Goal: Find specific page/section: Find specific page/section

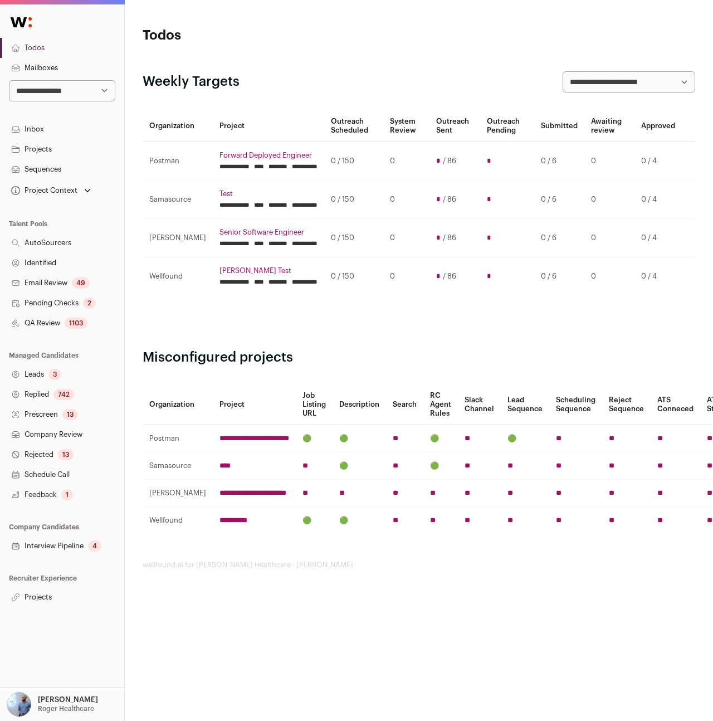
click at [48, 697] on p "[PERSON_NAME]" at bounding box center [68, 699] width 60 height 9
click at [50, 679] on link "Admin" at bounding box center [75, 673] width 123 height 25
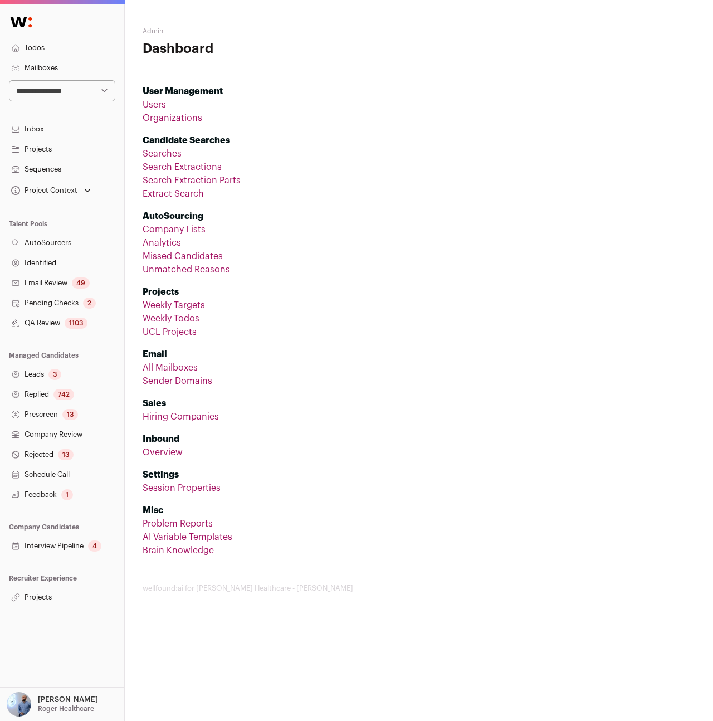
click at [179, 314] on link "Weekly Todos" at bounding box center [171, 318] width 57 height 9
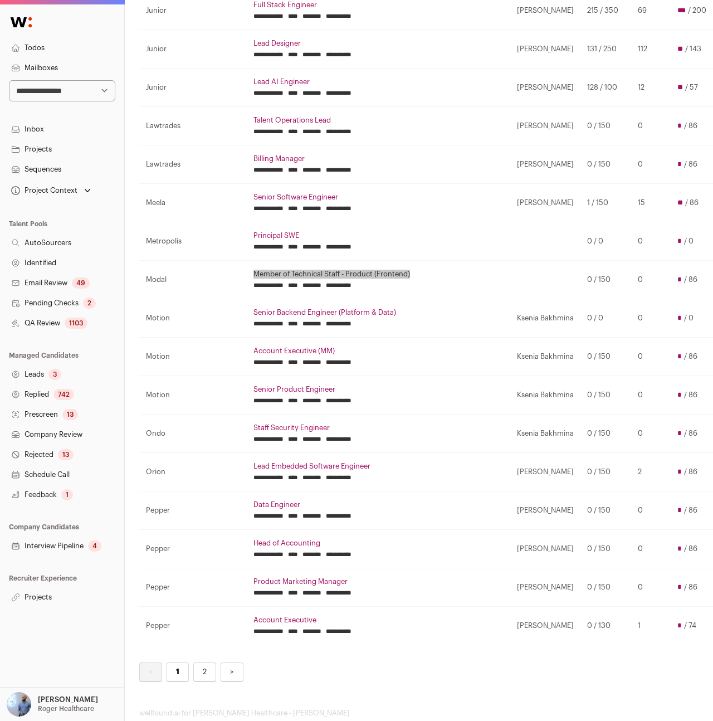
scroll to position [1456, 3]
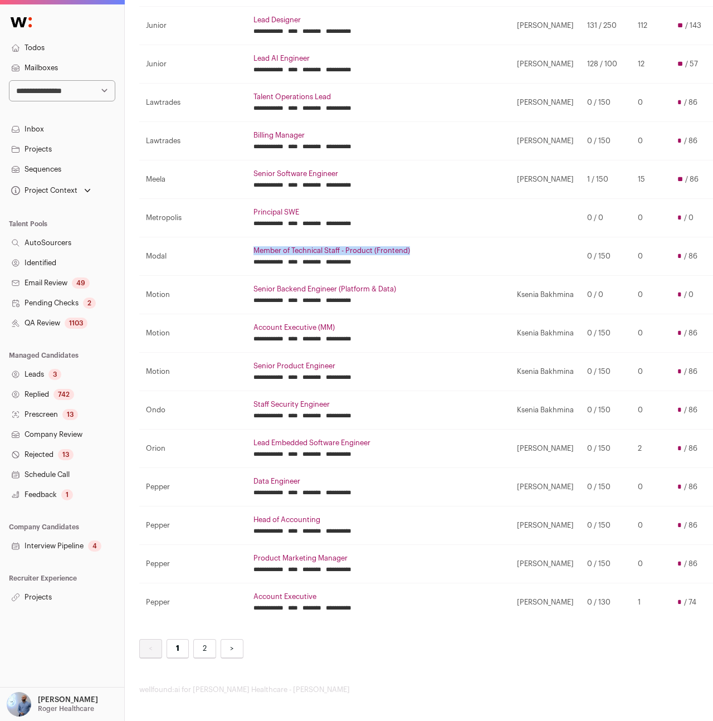
click at [210, 647] on link "2" at bounding box center [204, 649] width 23 height 20
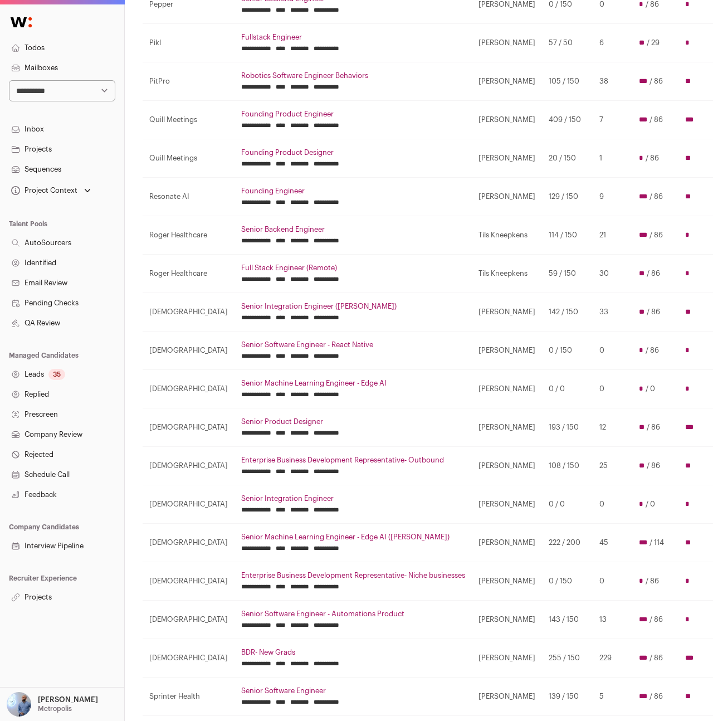
scroll to position [231, 0]
